Goal: Check status

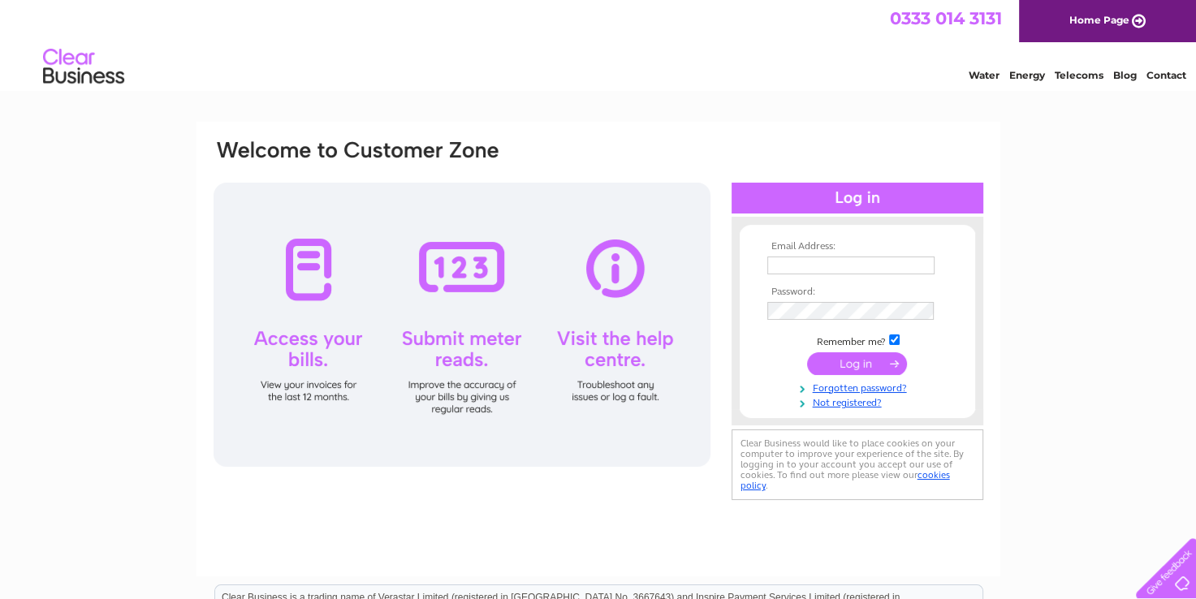
type input "[EMAIL_ADDRESS][DOMAIN_NAME]"
click at [840, 364] on input "submit" at bounding box center [857, 363] width 100 height 23
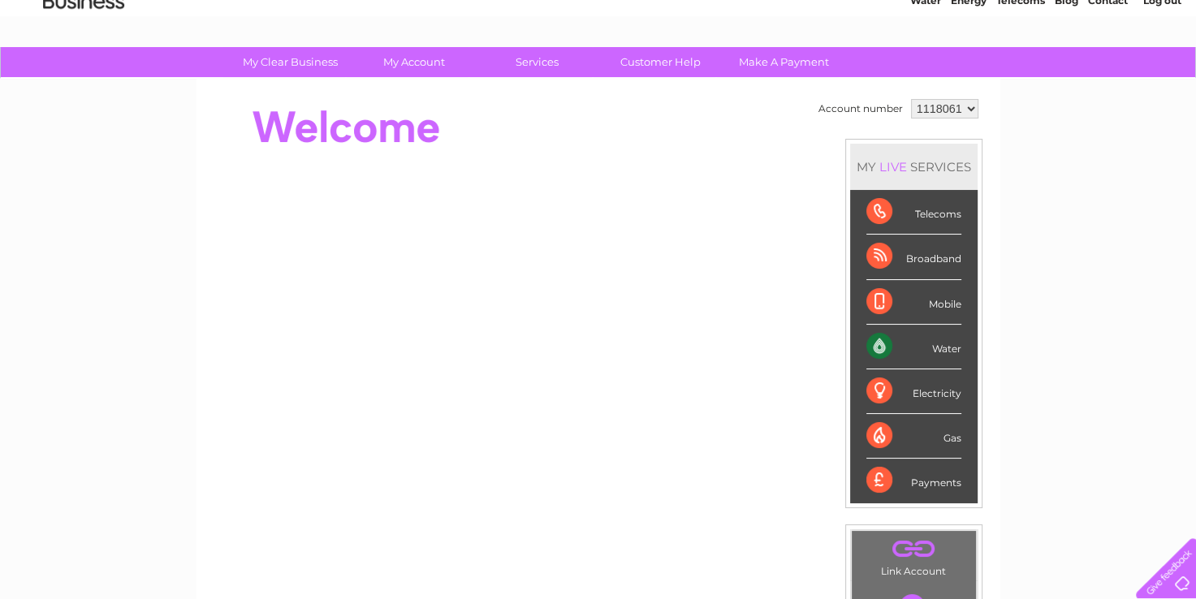
scroll to position [76, 0]
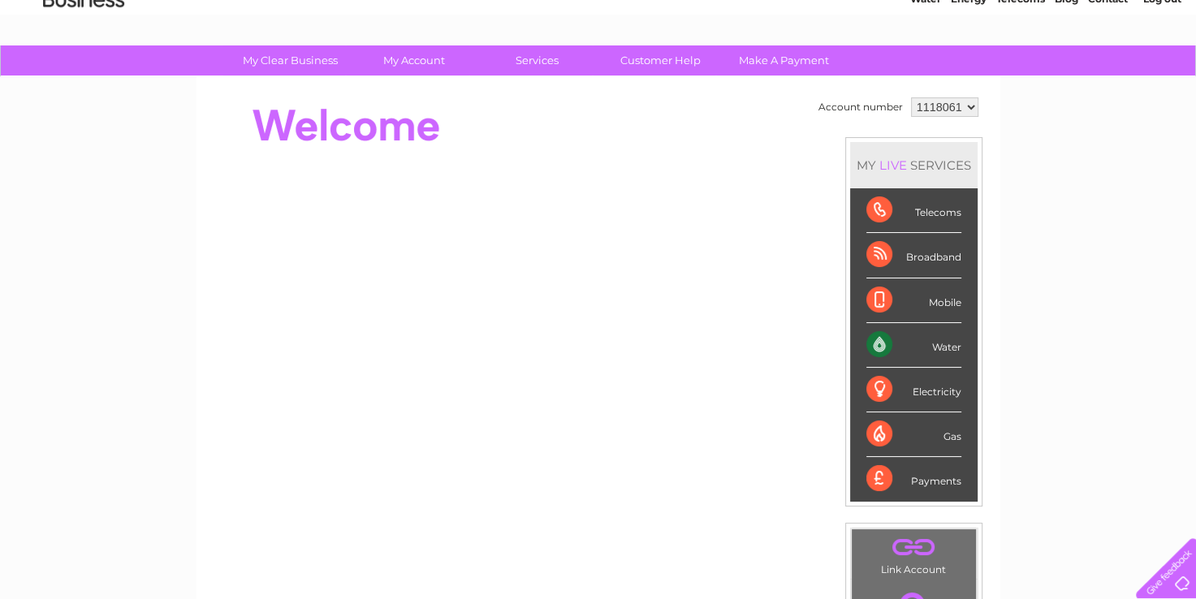
click at [942, 344] on div "Water" at bounding box center [913, 345] width 95 height 45
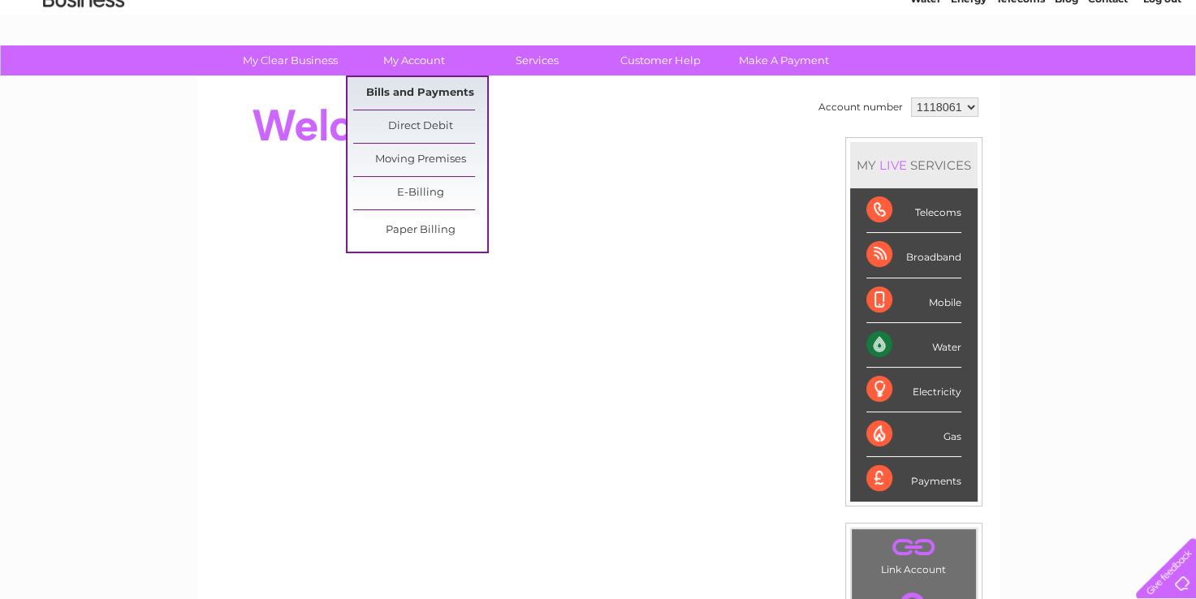
click at [448, 89] on link "Bills and Payments" at bounding box center [420, 93] width 134 height 32
